Goal: Find specific page/section: Find specific page/section

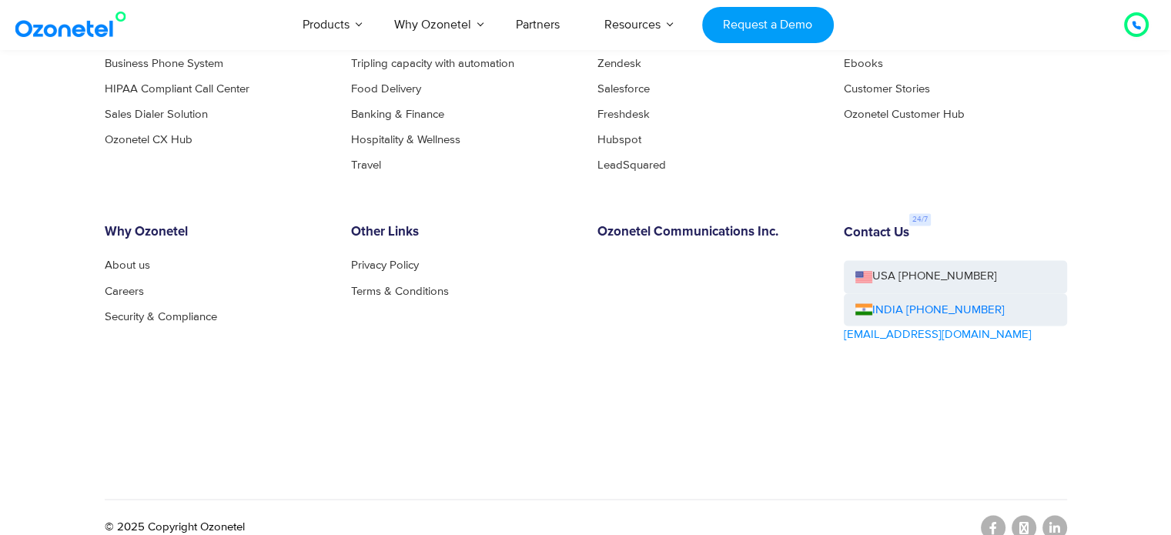
scroll to position [8514, 0]
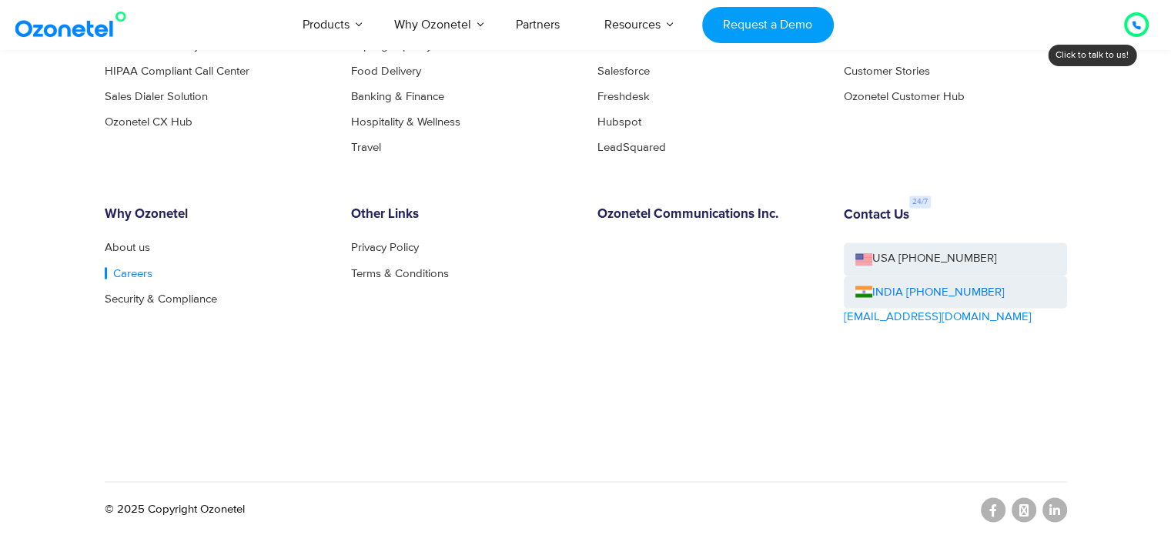
click at [138, 269] on link "Careers" at bounding box center [129, 273] width 48 height 12
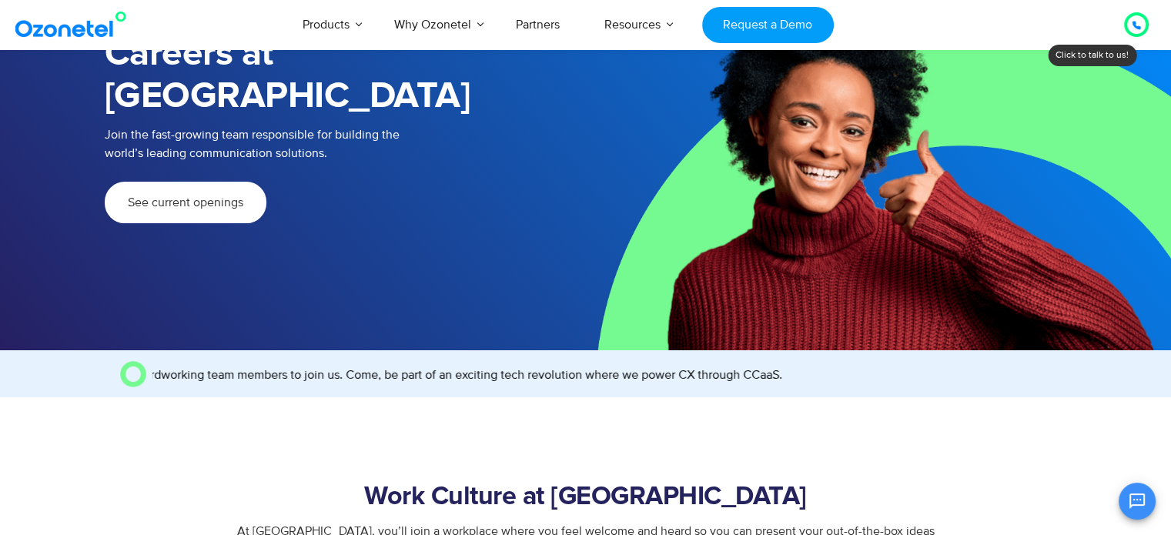
scroll to position [154, 0]
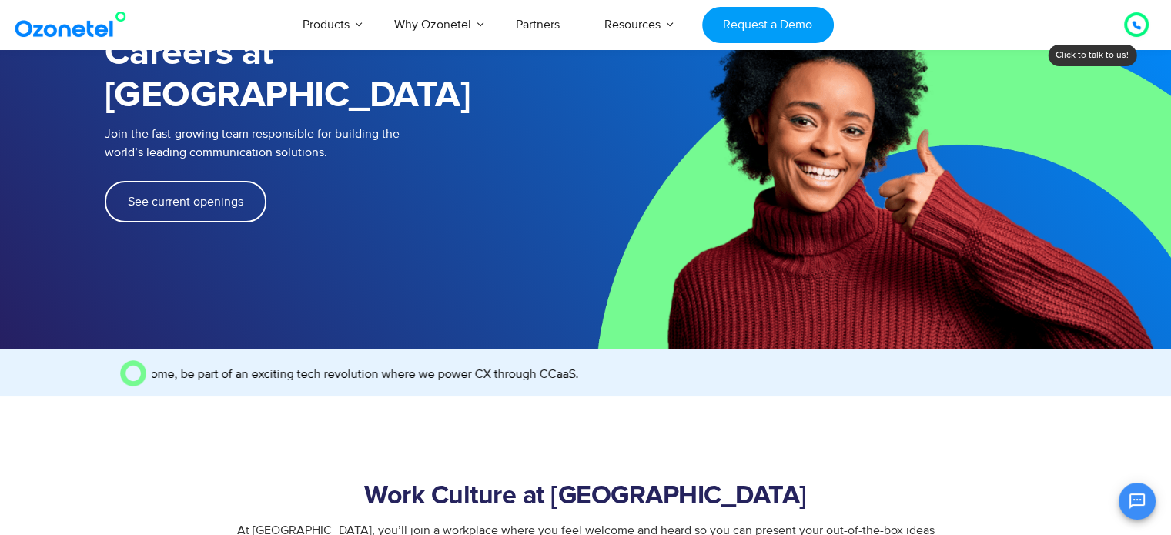
click at [191, 196] on span "See current openings" at bounding box center [185, 202] width 115 height 12
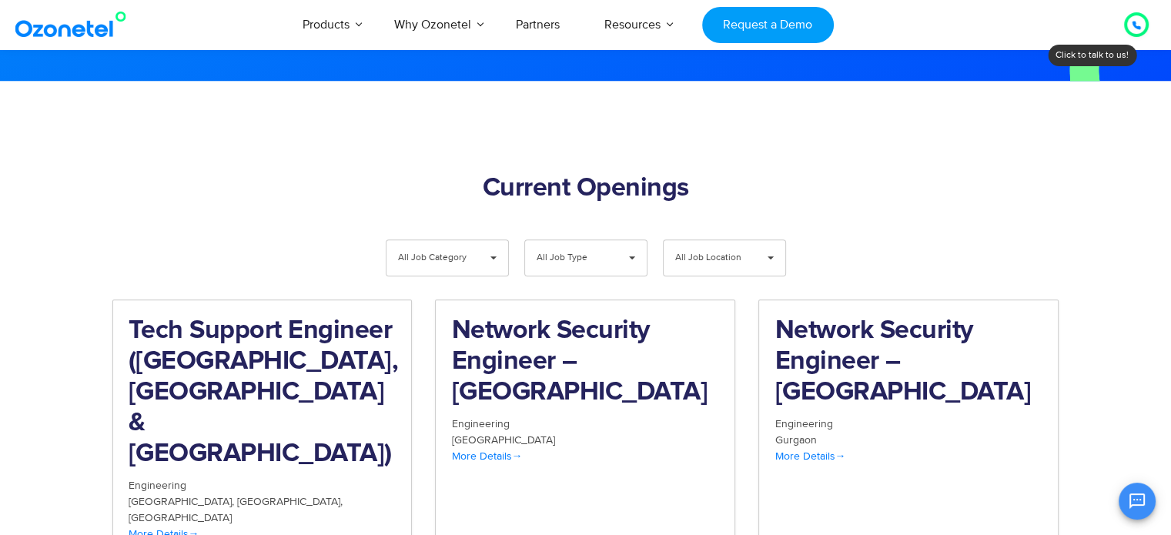
scroll to position [1463, 0]
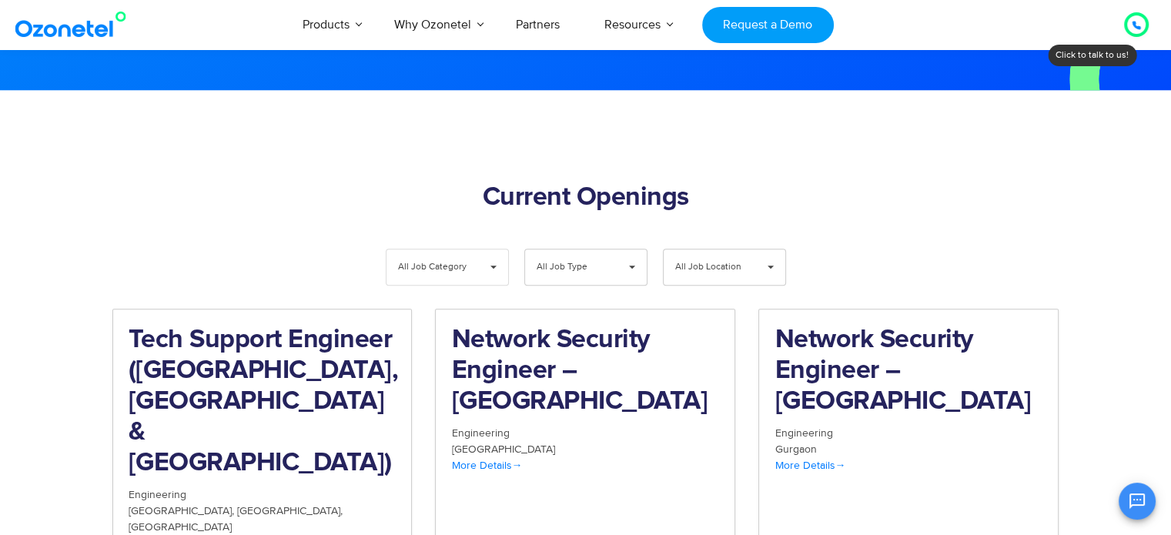
click at [417, 249] on span "All Job Category" at bounding box center [434, 266] width 73 height 35
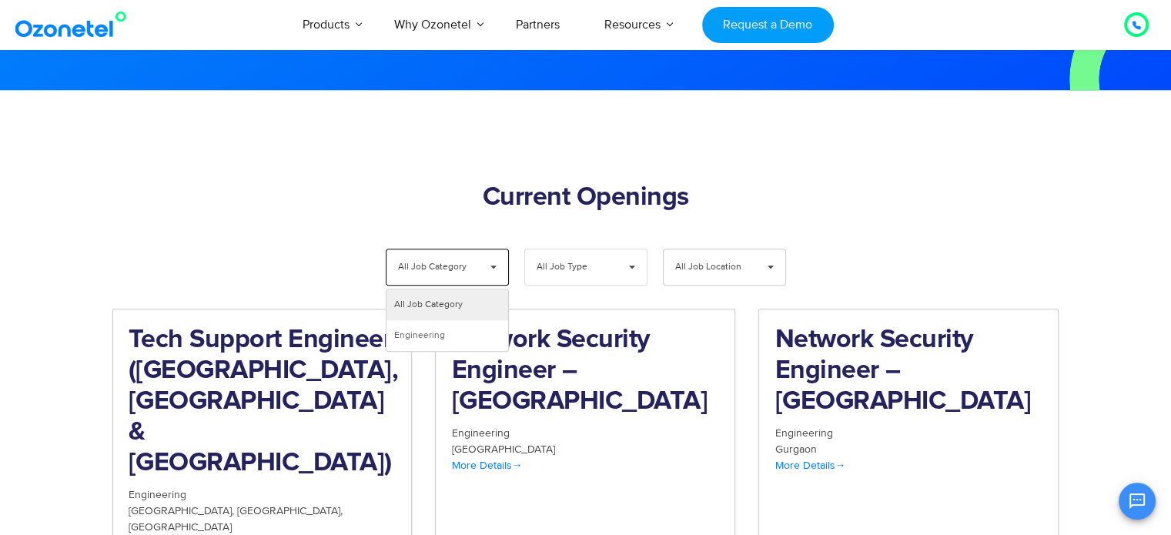
click at [568, 249] on span "All Job Type" at bounding box center [573, 266] width 73 height 35
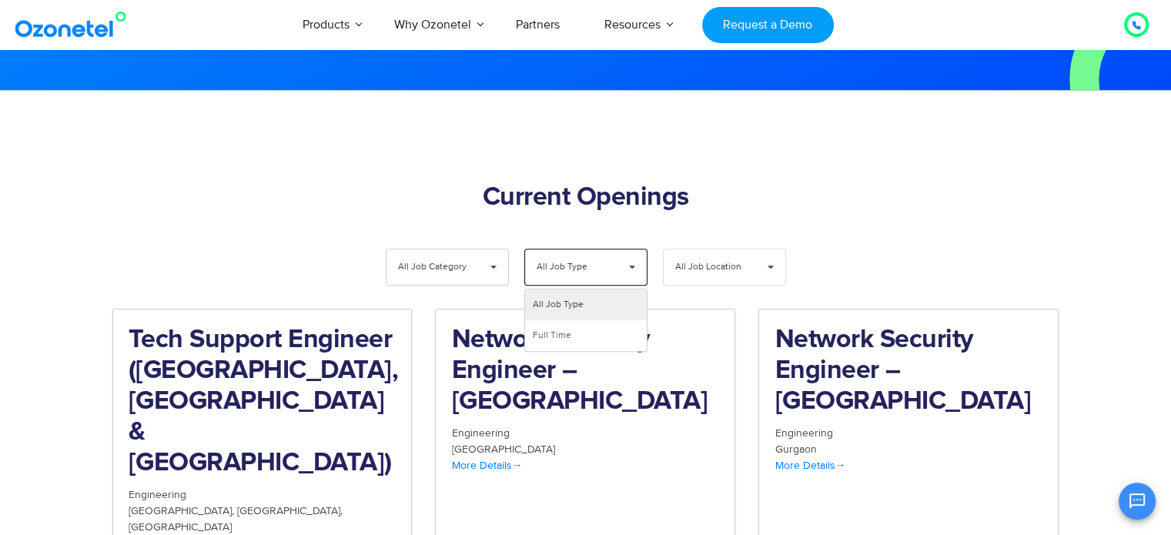
click at [681, 249] on span "All Job Location" at bounding box center [711, 266] width 73 height 35
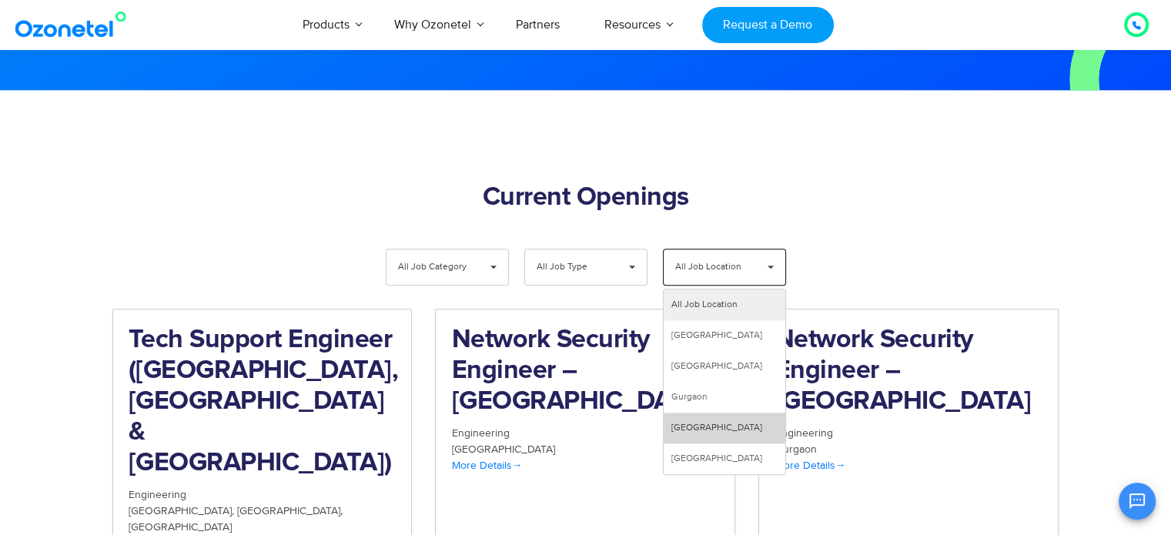
click at [692, 413] on li "[GEOGRAPHIC_DATA]" at bounding box center [725, 428] width 122 height 31
select select "**"
